Goal: Task Accomplishment & Management: Complete application form

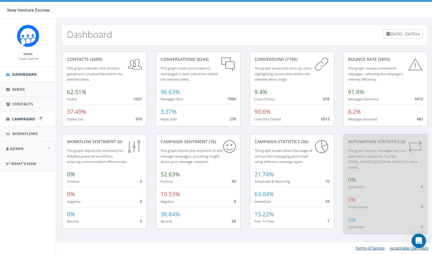
click at [27, 115] on link "Campaigns" at bounding box center [28, 119] width 56 height 15
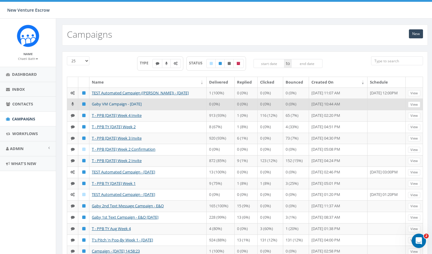
click at [123, 107] on link "Gaby VM Campaign - 09/22/2025" at bounding box center [117, 103] width 50 height 5
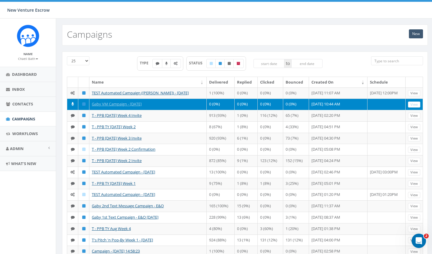
click at [413, 31] on link "New" at bounding box center [416, 33] width 14 height 9
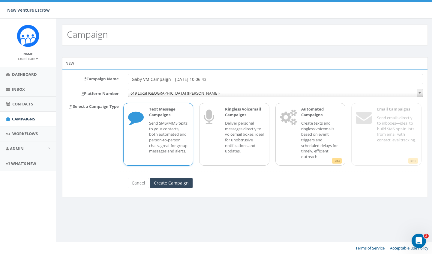
drag, startPoint x: 222, startPoint y: 80, endPoint x: 199, endPoint y: 80, distance: 23.4
click at [199, 80] on input "Gaby VM Campaign - 09/23/2025, 10:06:43" at bounding box center [275, 79] width 295 height 10
type input "Gaby VM Campaign - [DATE]"
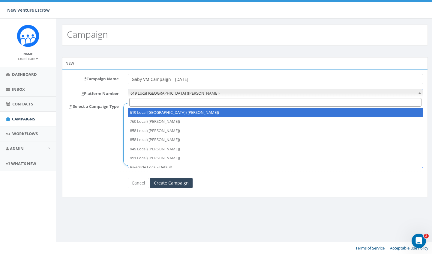
click at [194, 92] on span "619 Local San Diego (Tania Marks)" at bounding box center [275, 93] width 295 height 8
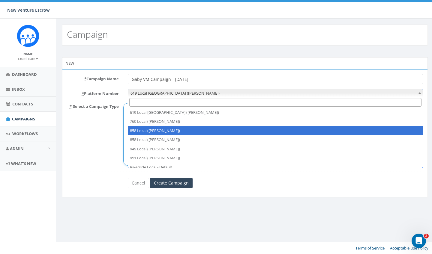
scroll to position [12, 0]
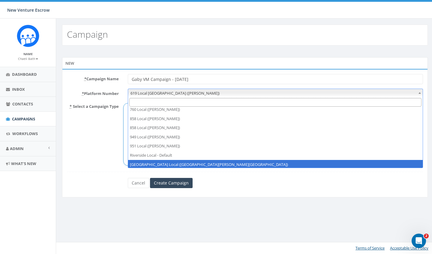
select select "6964756"
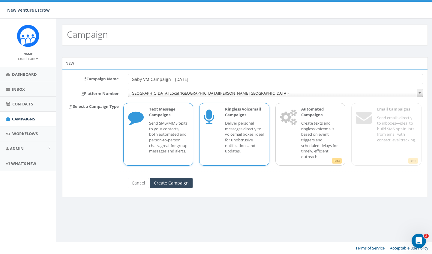
click at [237, 132] on p "Deliver personal messages directly to voicemail boxes, ideal for unobtrusive no…" at bounding box center [245, 137] width 40 height 33
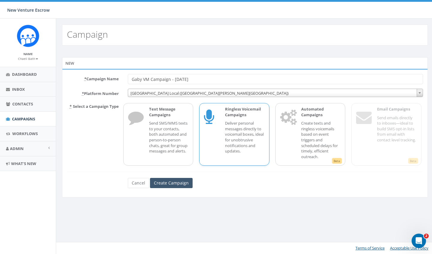
click at [183, 185] on input "Create Campaign" at bounding box center [171, 183] width 43 height 10
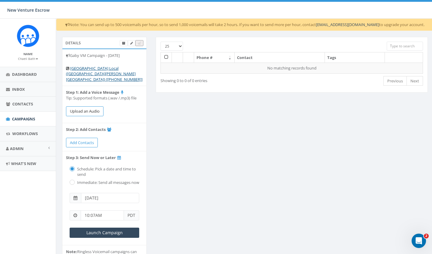
click at [88, 106] on button "Upload an Audio" at bounding box center [84, 111] width 37 height 10
click at [94, 109] on button "Upload an Audio" at bounding box center [84, 111] width 37 height 10
click at [27, 120] on span "Campaigns" at bounding box center [23, 118] width 23 height 5
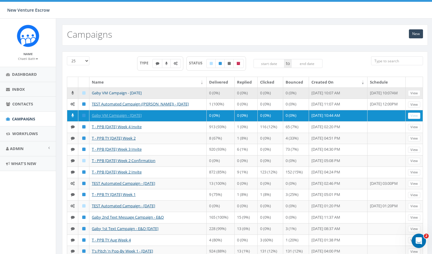
click at [106, 94] on link "Gaby VM Campaign - [DATE]" at bounding box center [117, 92] width 50 height 5
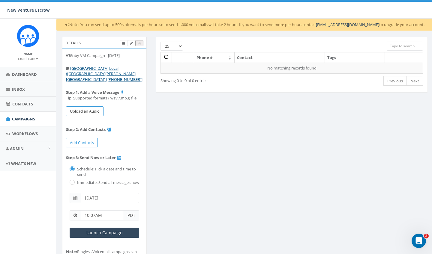
click at [101, 106] on button "Upload an Audio" at bounding box center [84, 111] width 37 height 10
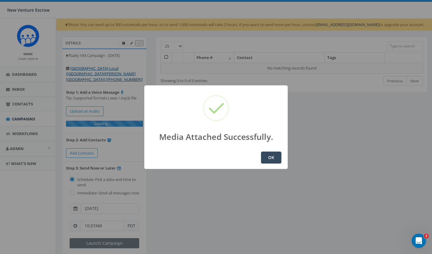
click at [275, 159] on button "OK" at bounding box center [271, 158] width 20 height 12
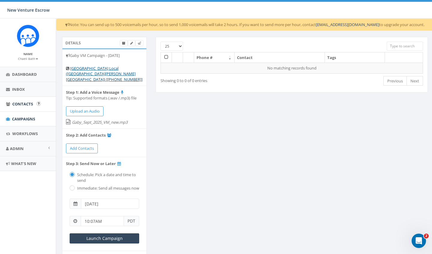
click at [21, 104] on span "Contacts" at bounding box center [22, 103] width 21 height 5
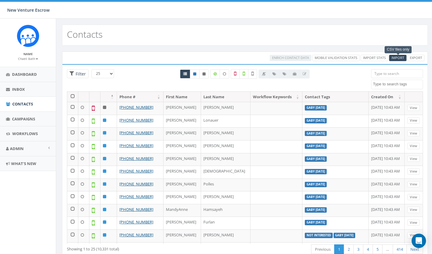
select select
click at [392, 58] on span "Import" at bounding box center [397, 57] width 13 height 4
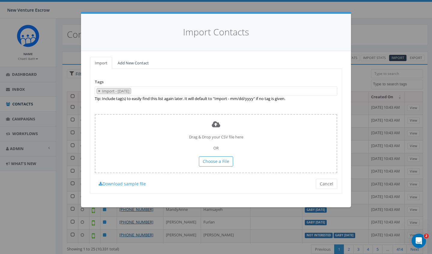
click at [99, 91] on span "×" at bounding box center [99, 90] width 2 height 5
select select
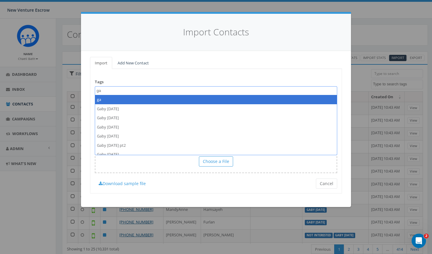
type textarea "g"
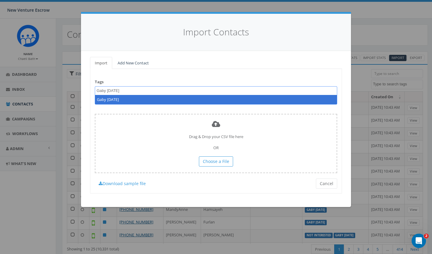
type textarea "Gaby [DATE]"
select select "Gaby [DATE]"
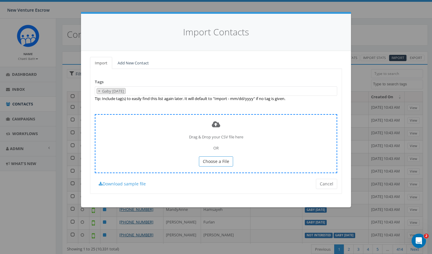
click at [208, 157] on button "Choose a File" at bounding box center [216, 162] width 34 height 10
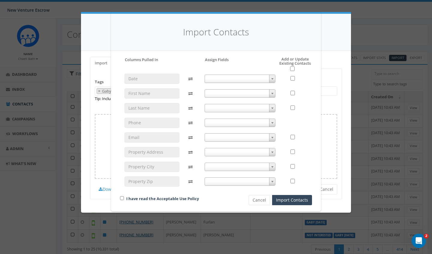
click at [235, 89] on span at bounding box center [240, 93] width 71 height 8
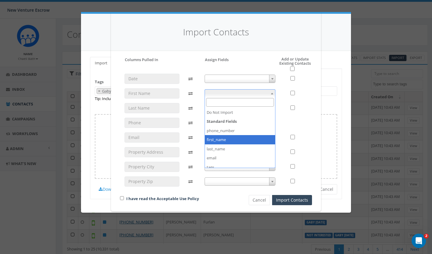
select select "first_name"
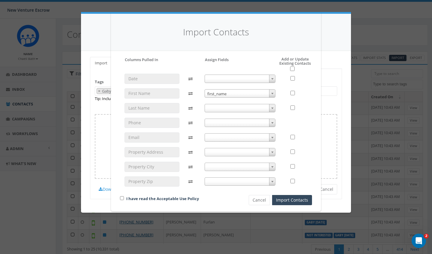
click at [223, 105] on span at bounding box center [240, 108] width 71 height 8
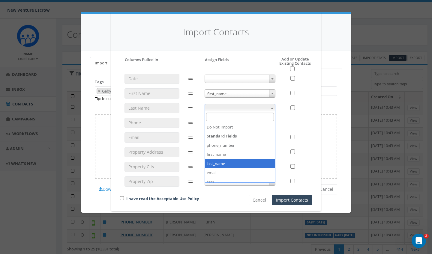
select select "last_name"
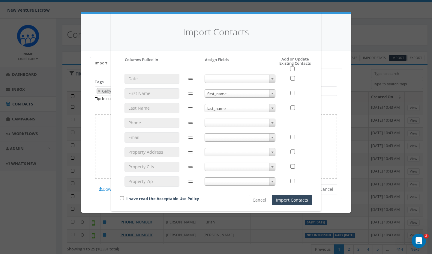
click at [220, 121] on span at bounding box center [240, 123] width 71 height 8
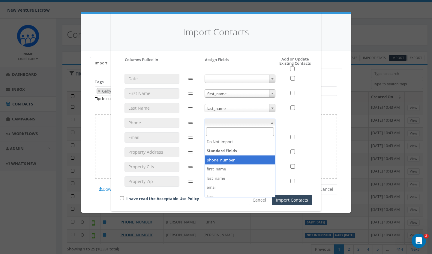
select select "phone_number"
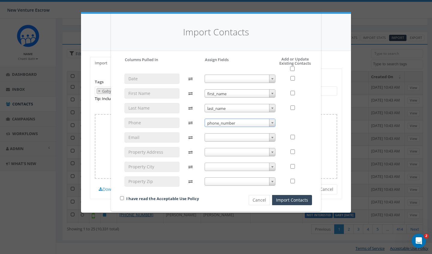
scroll to position [20, 0]
click at [223, 137] on span at bounding box center [240, 137] width 71 height 8
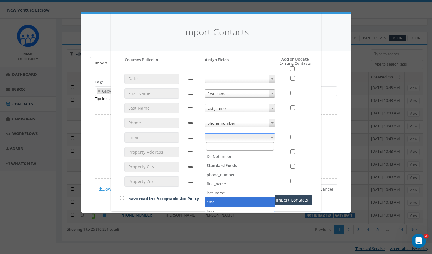
select select "email"
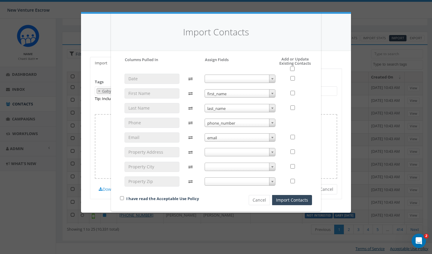
click at [219, 153] on span at bounding box center [240, 152] width 71 height 8
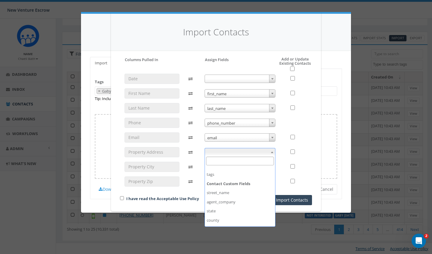
scroll to position [52, 0]
select select "street_name"
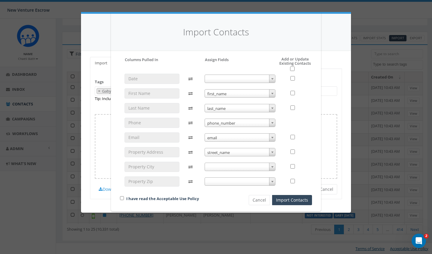
click at [220, 166] on span at bounding box center [240, 167] width 71 height 8
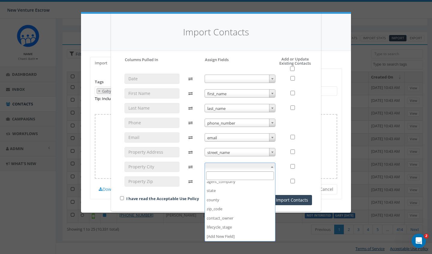
scroll to position [84, 0]
select select "county"
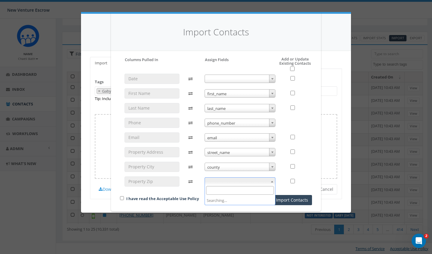
click at [221, 178] on span at bounding box center [240, 182] width 71 height 8
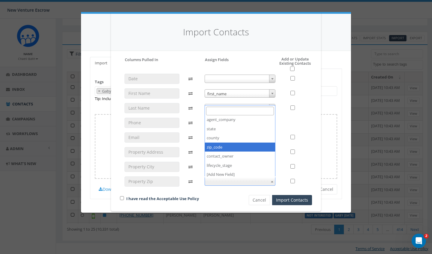
select select "zip_code"
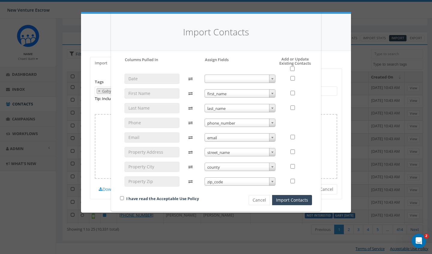
click at [122, 198] on input "checkbox" at bounding box center [122, 198] width 4 height 4
checkbox input "true"
click at [292, 69] on input "checkbox" at bounding box center [292, 69] width 4 height 4
checkbox input "true"
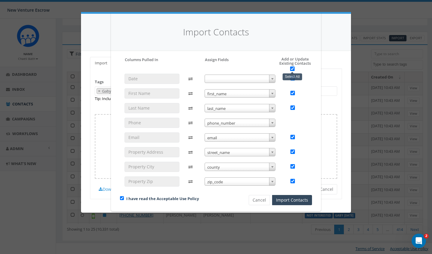
checkbox input "true"
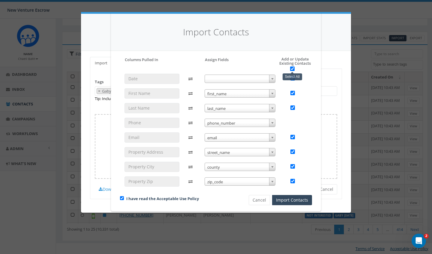
checkbox input "true"
click at [287, 199] on button "Import Contacts" at bounding box center [292, 200] width 40 height 10
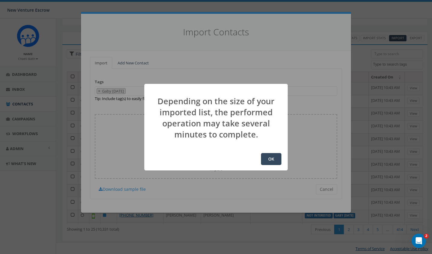
click at [272, 159] on button "OK" at bounding box center [271, 159] width 20 height 12
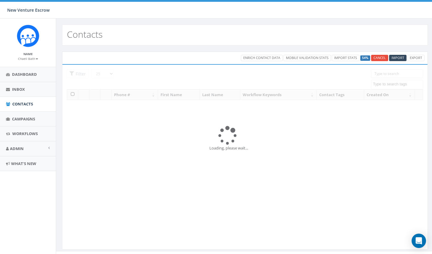
select select
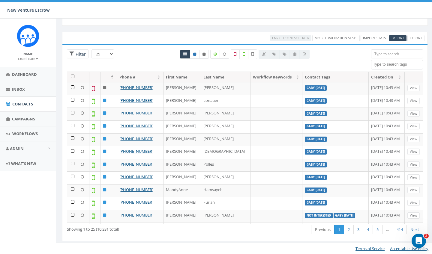
click at [376, 38] on link "Import Stats" at bounding box center [375, 38] width 28 height 6
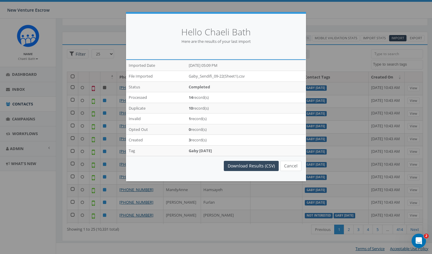
click at [294, 165] on button "Cancel" at bounding box center [290, 166] width 21 height 10
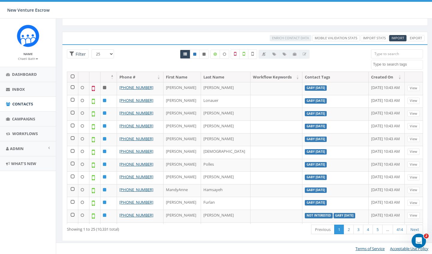
click at [383, 67] on textarea "Search" at bounding box center [398, 64] width 50 height 5
type textarea "gaby sept 23 2025"
select select "gaby sept 23 2025"
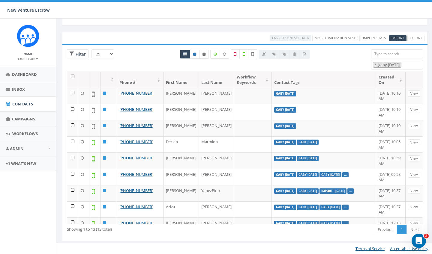
click at [72, 77] on th at bounding box center [72, 80] width 11 height 16
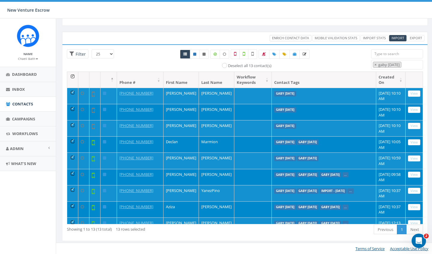
click at [296, 40] on span "Enrich Contact Data" at bounding box center [290, 38] width 37 height 4
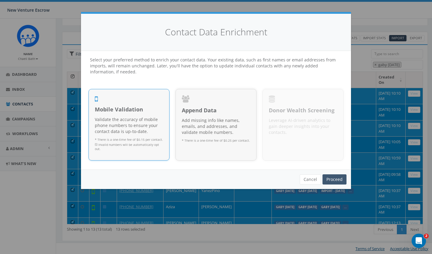
click at [344, 175] on link "Proceed" at bounding box center [334, 180] width 24 height 10
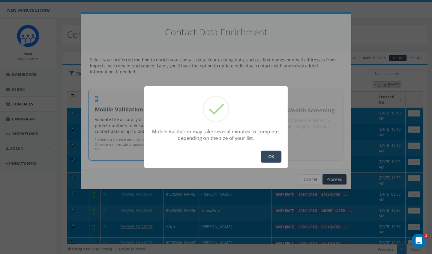
click at [278, 157] on button "OK" at bounding box center [271, 157] width 20 height 12
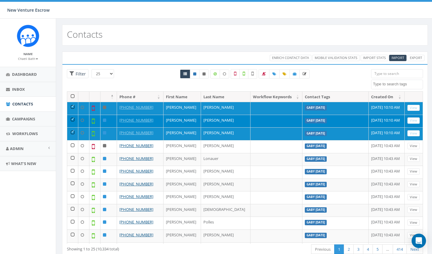
select select
click at [393, 89] on div "25 50 100 Filter All 4 contact(s) on current page All 10334 contact(s) filtered…" at bounding box center [244, 80] width 365 height 22
click at [236, 73] on icon at bounding box center [235, 73] width 2 height 5
checkbox input "true"
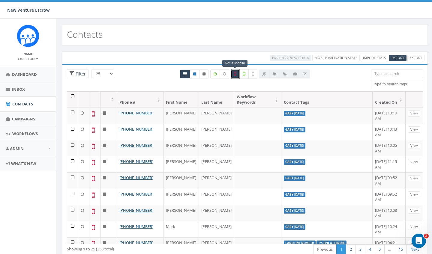
click at [385, 84] on textarea "Search" at bounding box center [398, 84] width 50 height 5
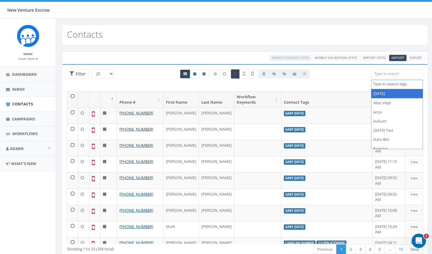
type textarea "h"
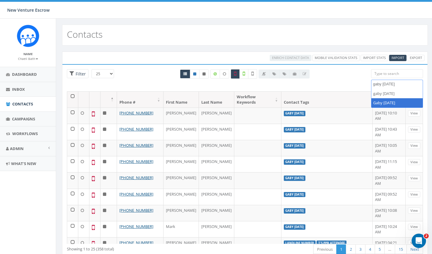
type textarea "gaby sept 23"
select select "Gaby [DATE]"
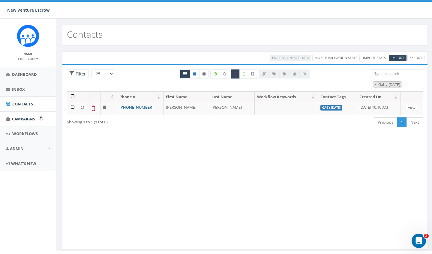
click at [19, 113] on link "Campaigns" at bounding box center [28, 119] width 56 height 15
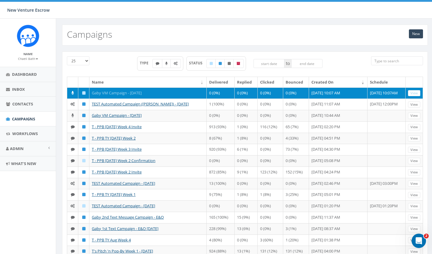
click at [122, 92] on link "Gaby VM Campaign - [DATE]" at bounding box center [117, 92] width 50 height 5
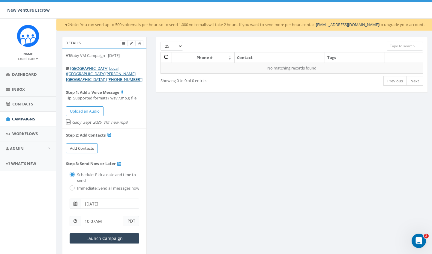
click at [81, 146] on span "Add Contacts" at bounding box center [82, 148] width 24 height 5
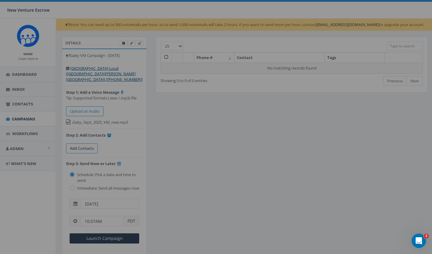
select select
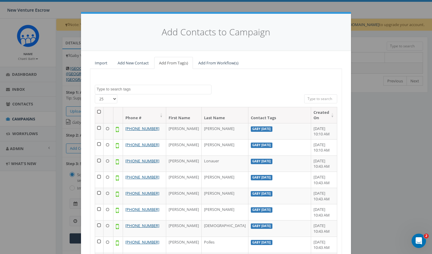
click at [177, 91] on textarea "Search" at bounding box center [154, 89] width 115 height 5
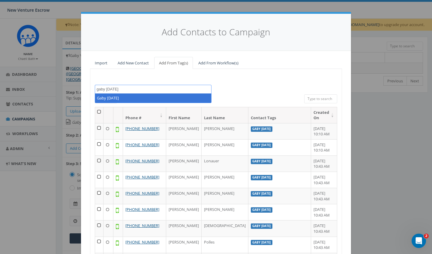
type textarea "gaby [DATE]"
select select "Gaby [DATE]"
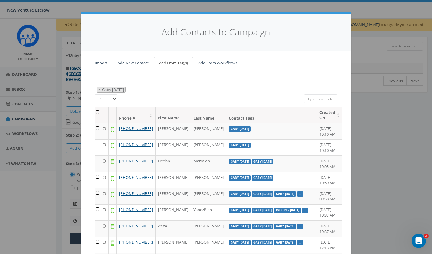
click at [99, 112] on th at bounding box center [97, 115] width 5 height 16
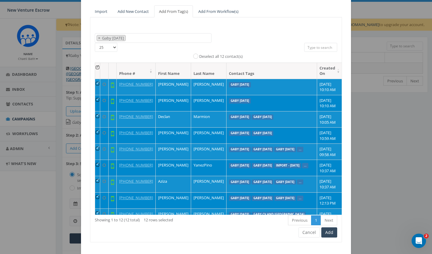
scroll to position [0, 0]
click at [331, 233] on button "Add" at bounding box center [329, 233] width 16 height 10
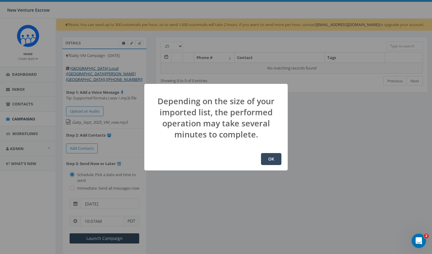
click at [274, 155] on button "OK" at bounding box center [271, 159] width 20 height 12
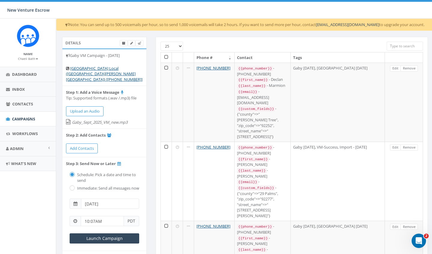
click at [76, 186] on label "Immediate: Send all messages now" at bounding box center [108, 189] width 64 height 6
click at [72, 187] on input "radio" at bounding box center [72, 189] width 4 height 4
radio input "true"
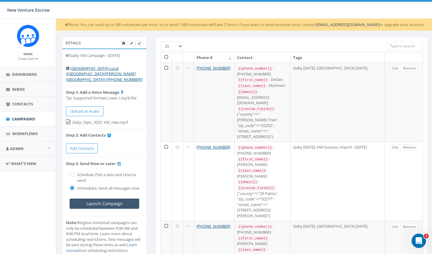
click at [89, 202] on input "Launch Campaign" at bounding box center [105, 204] width 70 height 10
click at [19, 119] on span "Campaigns" at bounding box center [23, 118] width 23 height 5
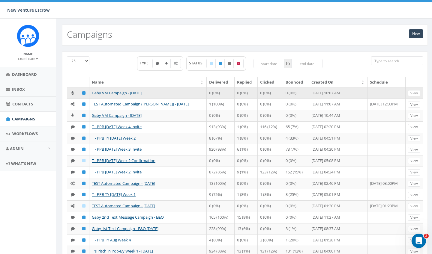
click at [103, 96] on td "Gaby VM Campaign - [DATE]" at bounding box center [147, 93] width 117 height 11
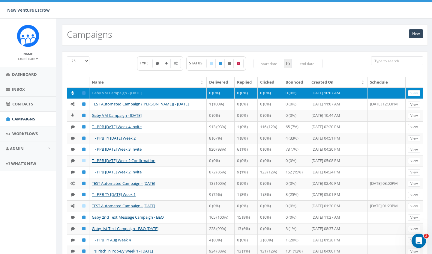
click at [109, 93] on link "Gaby VM Campaign - [DATE]" at bounding box center [117, 92] width 50 height 5
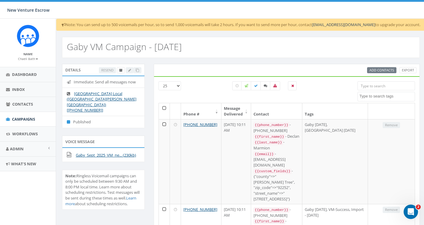
click at [31, 56] on link "Chaeli Bath" at bounding box center [28, 58] width 20 height 5
click at [29, 73] on link "Sign Out" at bounding box center [29, 75] width 47 height 7
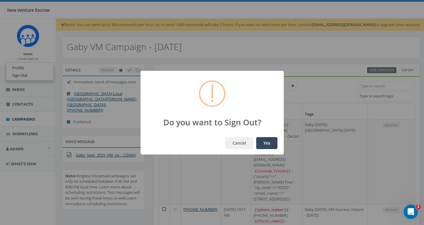
click at [271, 146] on button "Yes" at bounding box center [266, 143] width 21 height 12
